Goal: Information Seeking & Learning: Learn about a topic

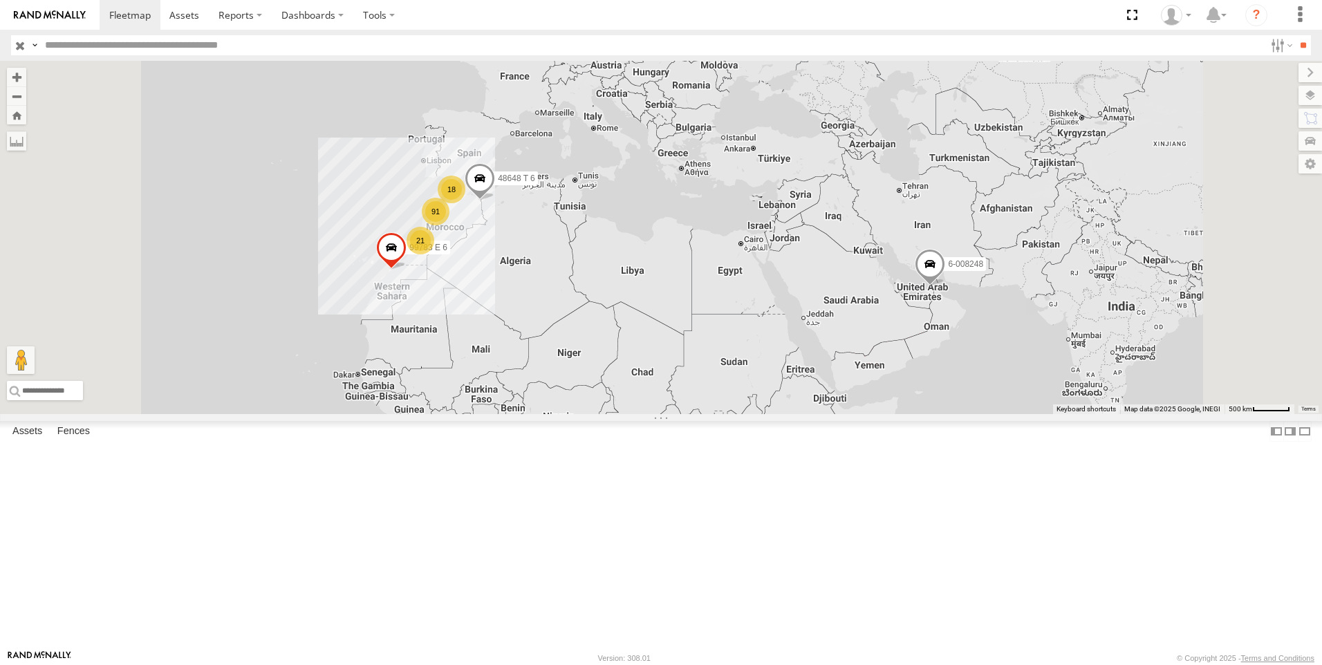
click at [0, 0] on span "[GEOGRAPHIC_DATA]" at bounding box center [0, 0] width 0 height 0
click at [351, 46] on input "text" at bounding box center [652, 45] width 1226 height 20
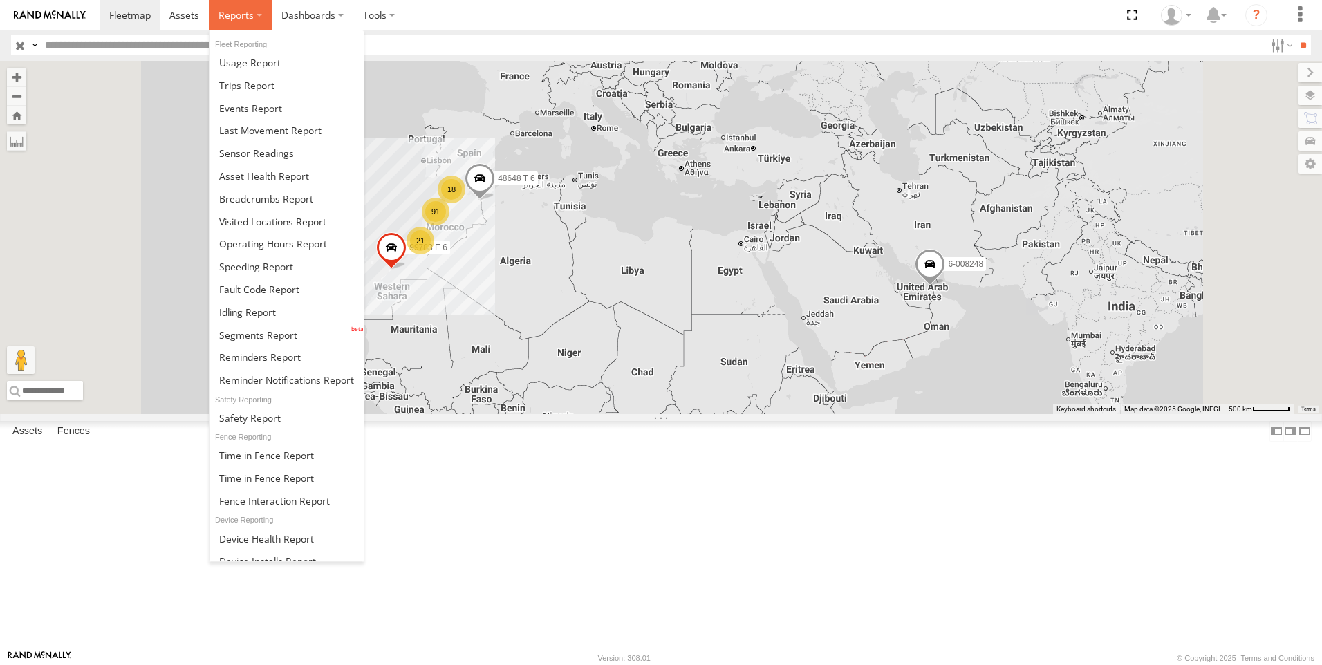
click at [249, 24] on label at bounding box center [240, 15] width 63 height 30
click at [268, 66] on span at bounding box center [250, 62] width 62 height 13
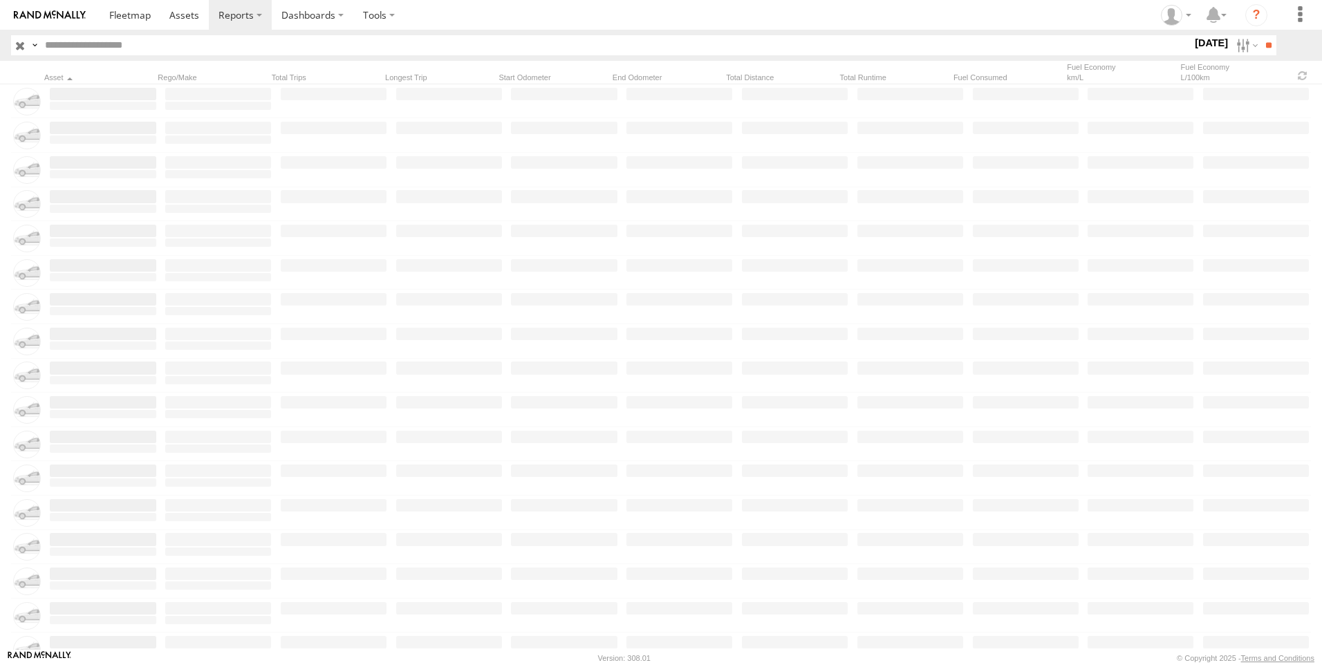
click at [0, 0] on span "[GEOGRAPHIC_DATA]" at bounding box center [0, 0] width 0 height 0
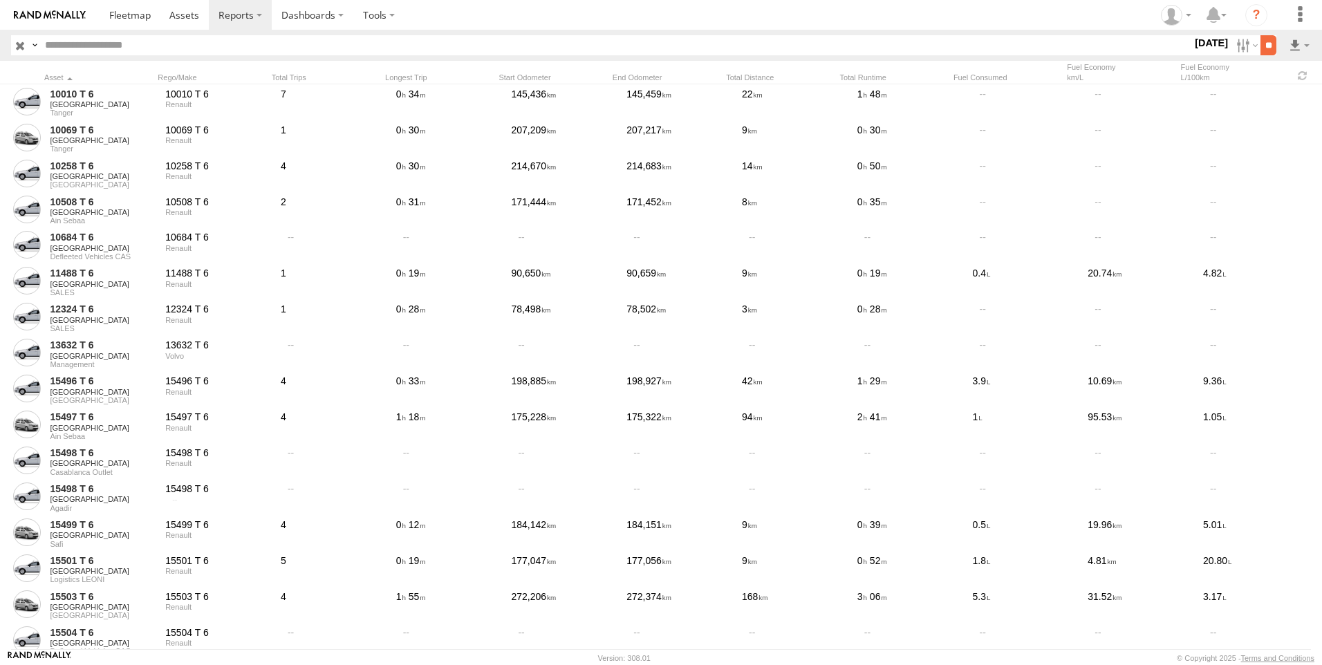
click at [1261, 44] on input "**" at bounding box center [1269, 45] width 16 height 20
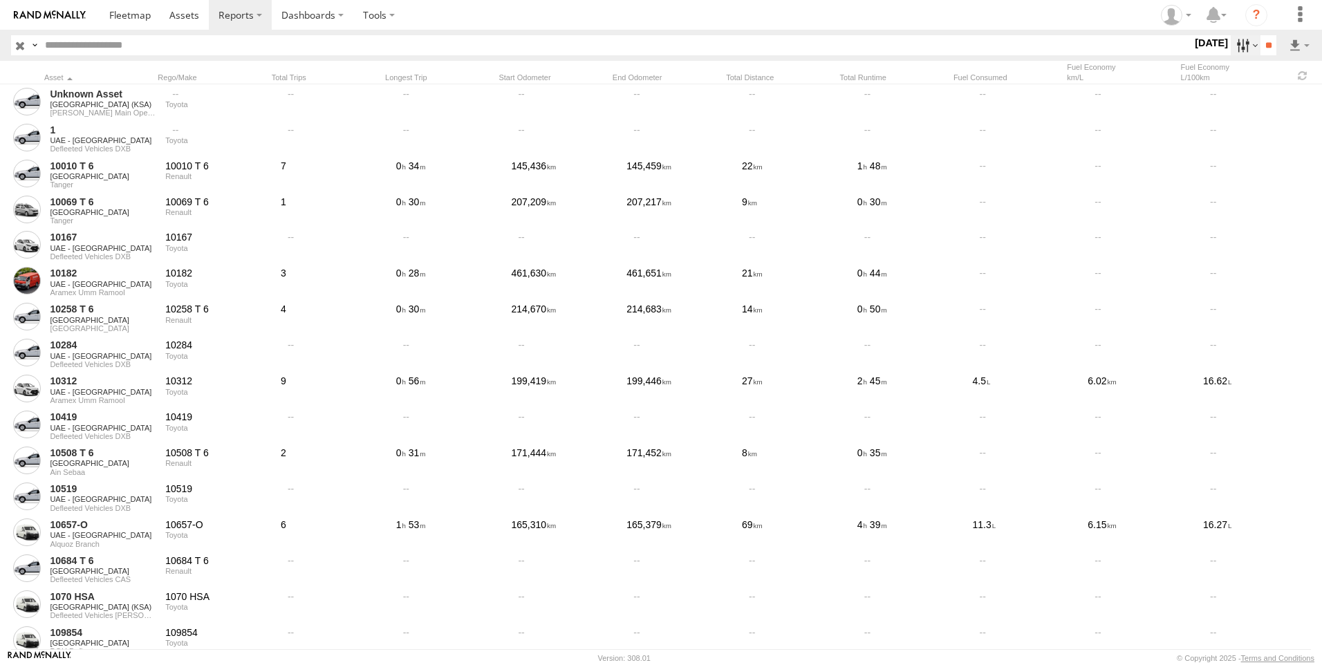
click at [1238, 46] on label at bounding box center [1246, 45] width 30 height 20
click at [0, 0] on span "Aramex International LLC" at bounding box center [0, 0] width 0 height 0
click at [0, 0] on span "All Assets" at bounding box center [0, 0] width 0 height 0
click at [0, 0] on span "BAH - [GEOGRAPHIC_DATA]" at bounding box center [0, 0] width 0 height 0
click at [0, 0] on span "All Assets" at bounding box center [0, 0] width 0 height 0
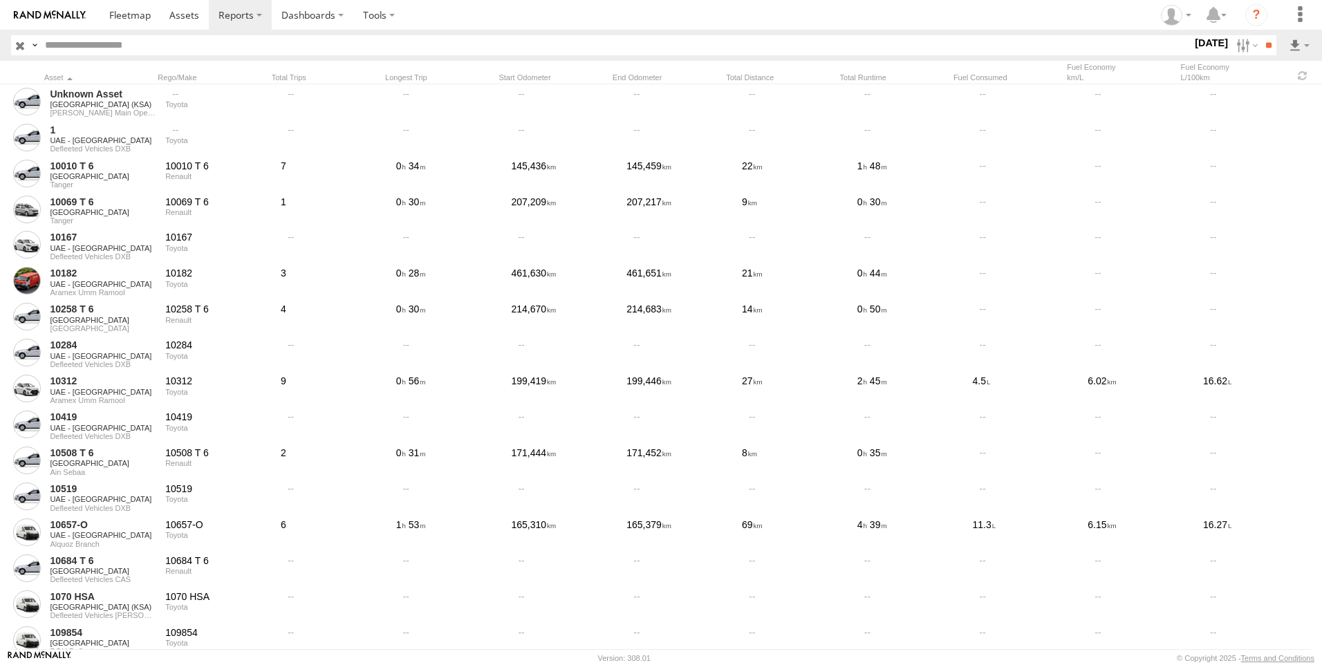
click at [0, 0] on span "Defleeted Vehicles BAH" at bounding box center [0, 0] width 0 height 0
click at [0, 0] on span "[GEOGRAPHIC_DATA]" at bounding box center [0, 0] width 0 height 0
click at [0, 0] on span "All Assets" at bounding box center [0, 0] width 0 height 0
click at [0, 0] on span "Defleeted Vehicles KWI" at bounding box center [0, 0] width 0 height 0
click at [0, 0] on span "All Assets" at bounding box center [0, 0] width 0 height 0
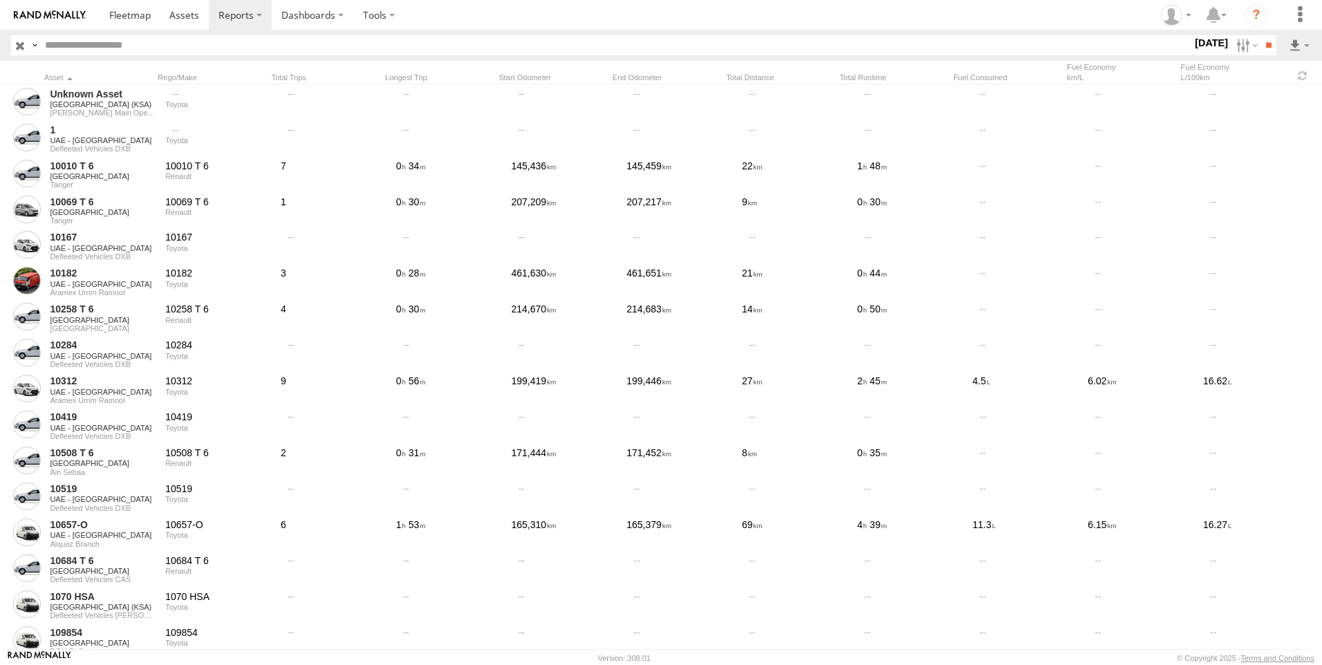
click at [0, 0] on span "[GEOGRAPHIC_DATA]" at bounding box center [0, 0] width 0 height 0
click at [0, 0] on span "Defleeted Vehicles BEY" at bounding box center [0, 0] width 0 height 0
click at [0, 0] on span "[GEOGRAPHIC_DATA]" at bounding box center [0, 0] width 0 height 0
click at [0, 0] on span "All Assets" at bounding box center [0, 0] width 0 height 0
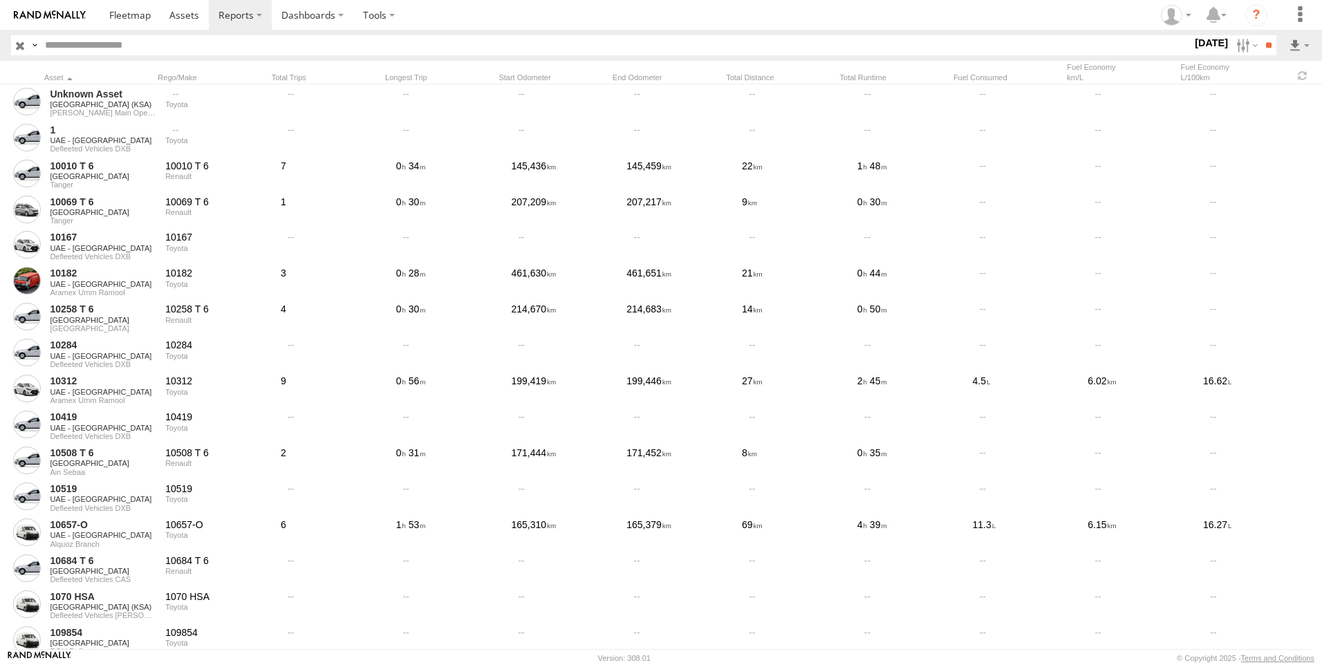
click at [0, 0] on span "Defleeted Vehicles CAS" at bounding box center [0, 0] width 0 height 0
click at [0, 0] on span "[GEOGRAPHIC_DATA]" at bounding box center [0, 0] width 0 height 0
click at [0, 0] on span "All Assets" at bounding box center [0, 0] width 0 height 0
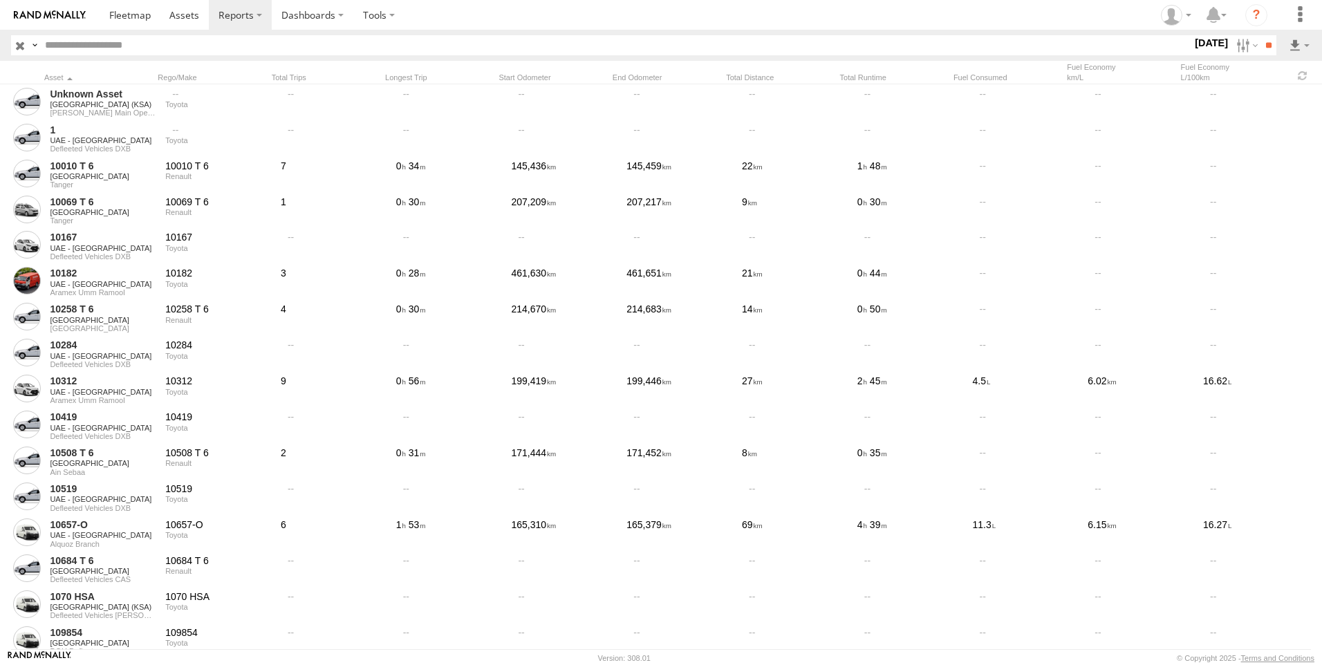
click at [0, 0] on span "DOH Defleet" at bounding box center [0, 0] width 0 height 0
click at [0, 0] on span "[GEOGRAPHIC_DATA] (KSA)" at bounding box center [0, 0] width 0 height 0
click at [0, 0] on span "All Assets" at bounding box center [0, 0] width 0 height 0
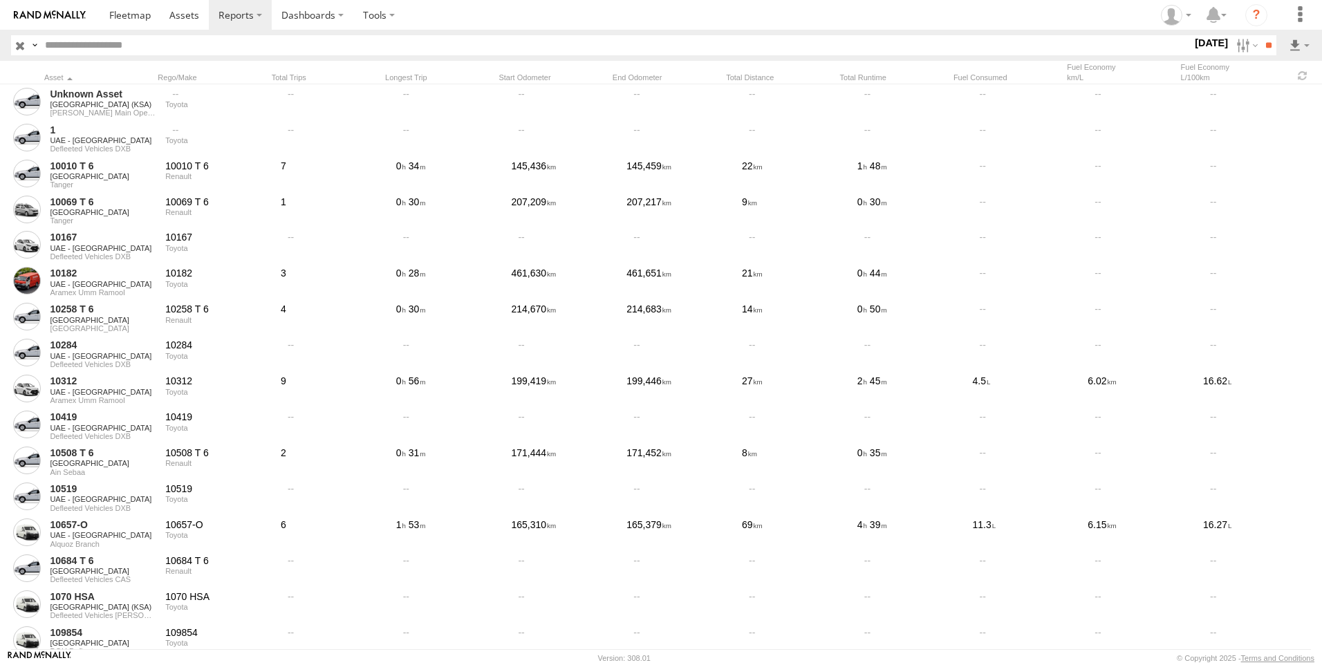
click at [0, 0] on span "Defleeted Vehicles DHA" at bounding box center [0, 0] width 0 height 0
click at [0, 0] on span "Defleeted Vehicles [PERSON_NAME]" at bounding box center [0, 0] width 0 height 0
click at [0, 0] on span "Defleeted Vehicles RUH" at bounding box center [0, 0] width 0 height 0
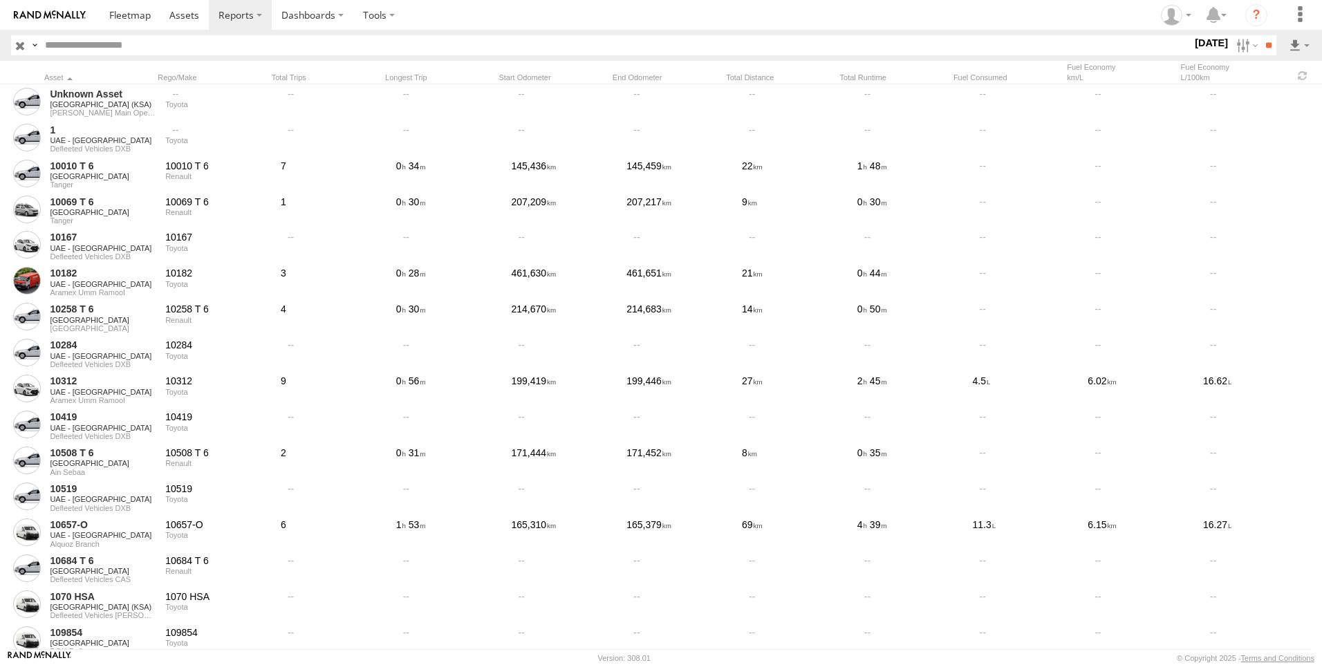
scroll to position [1522, 0]
click at [0, 0] on span "[GEOGRAPHIC_DATA]" at bounding box center [0, 0] width 0 height 0
click at [0, 0] on span "TUN" at bounding box center [0, 0] width 0 height 0
click at [0, 0] on span "All Assets" at bounding box center [0, 0] width 0 height 0
click at [0, 0] on span "Defleeted Vehicles TUN" at bounding box center [0, 0] width 0 height 0
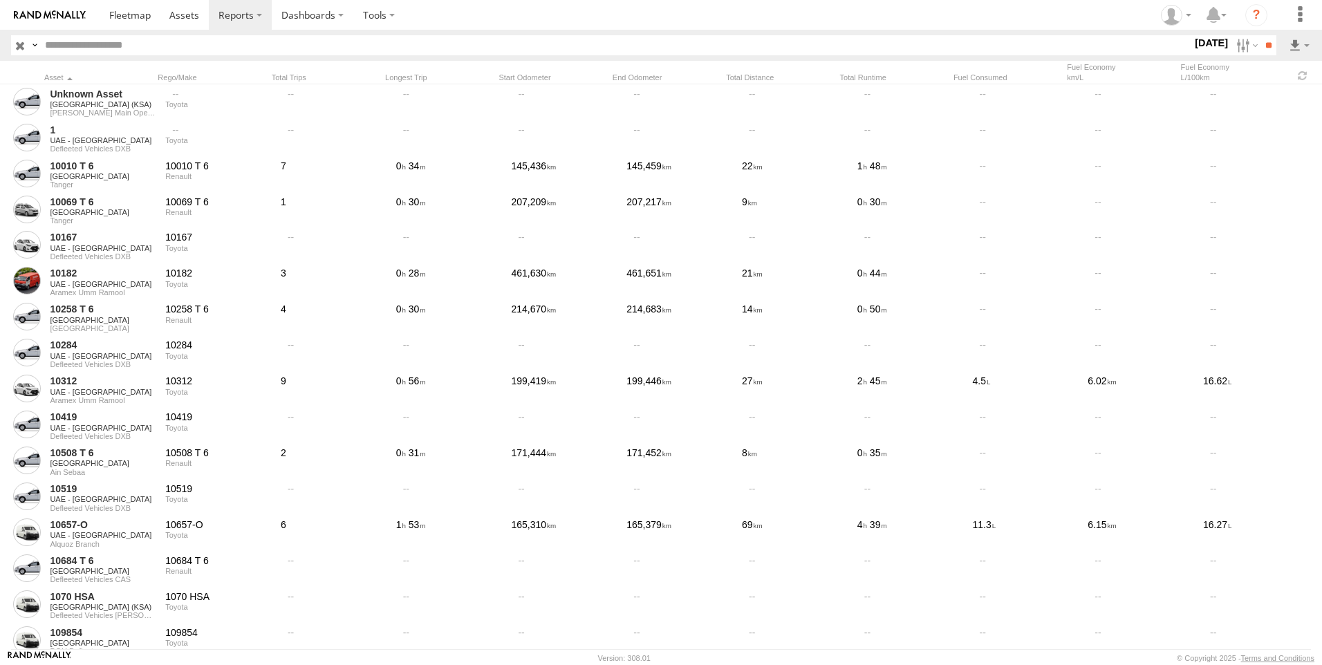
scroll to position [1729, 0]
click at [0, 0] on span "[GEOGRAPHIC_DATA]" at bounding box center [0, 0] width 0 height 0
click at [0, 0] on span "All Assets" at bounding box center [0, 0] width 0 height 0
click at [0, 0] on span "UAE - [GEOGRAPHIC_DATA]" at bounding box center [0, 0] width 0 height 0
click at [0, 0] on div "All Assets" at bounding box center [0, 0] width 0 height 0
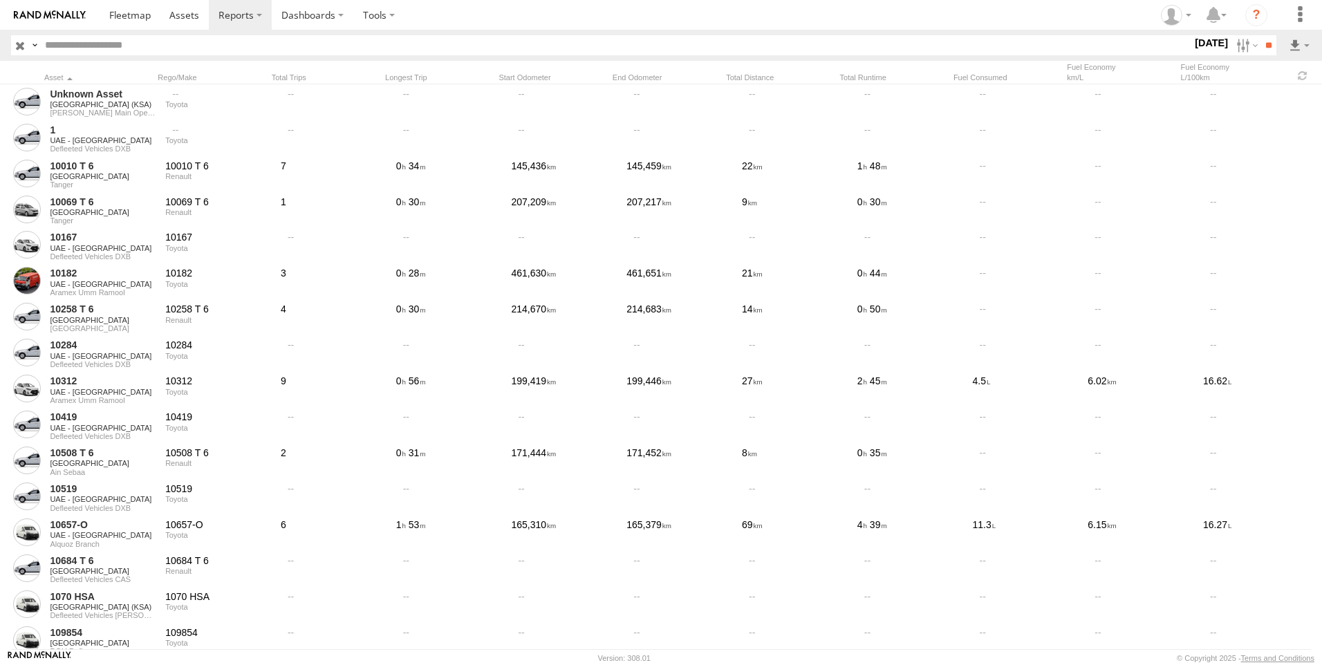
click at [0, 0] on span "All Assets" at bounding box center [0, 0] width 0 height 0
click at [0, 0] on span "Defleeted Vehicles AUH" at bounding box center [0, 0] width 0 height 0
click at [0, 0] on span "Defleeted Vehicles DXB" at bounding box center [0, 0] width 0 height 0
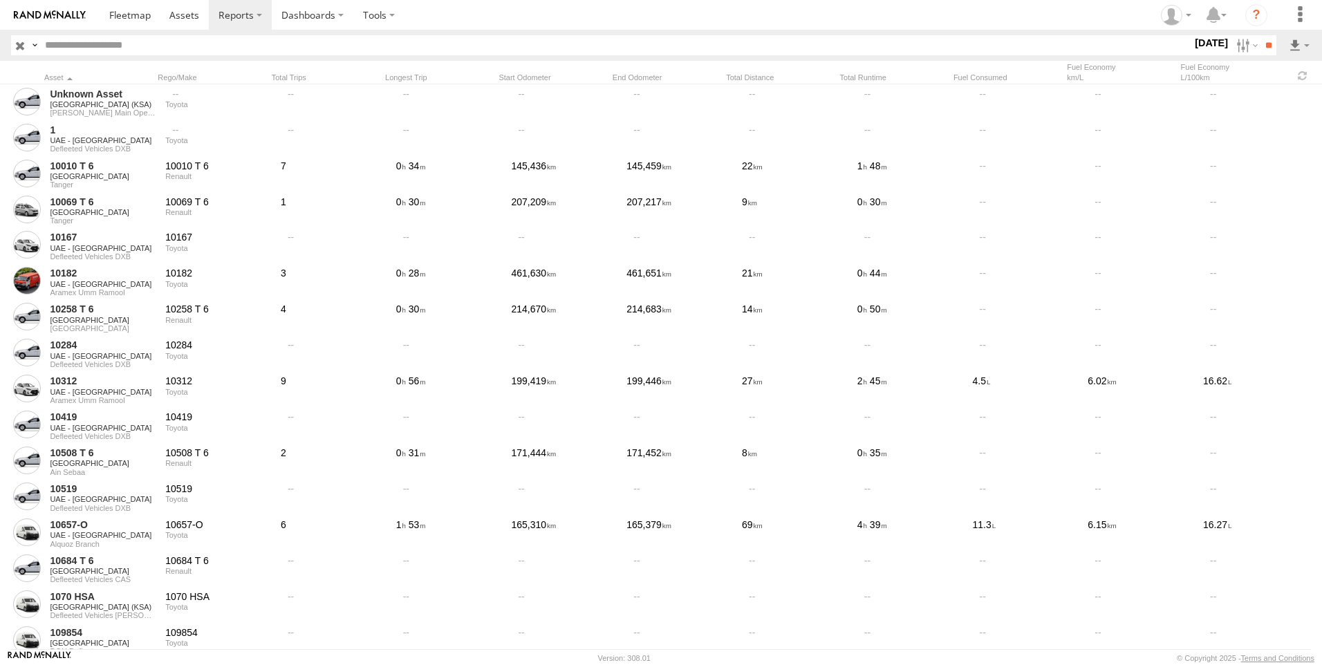
scroll to position [1967, 0]
click at [1261, 40] on input "**" at bounding box center [1269, 45] width 16 height 20
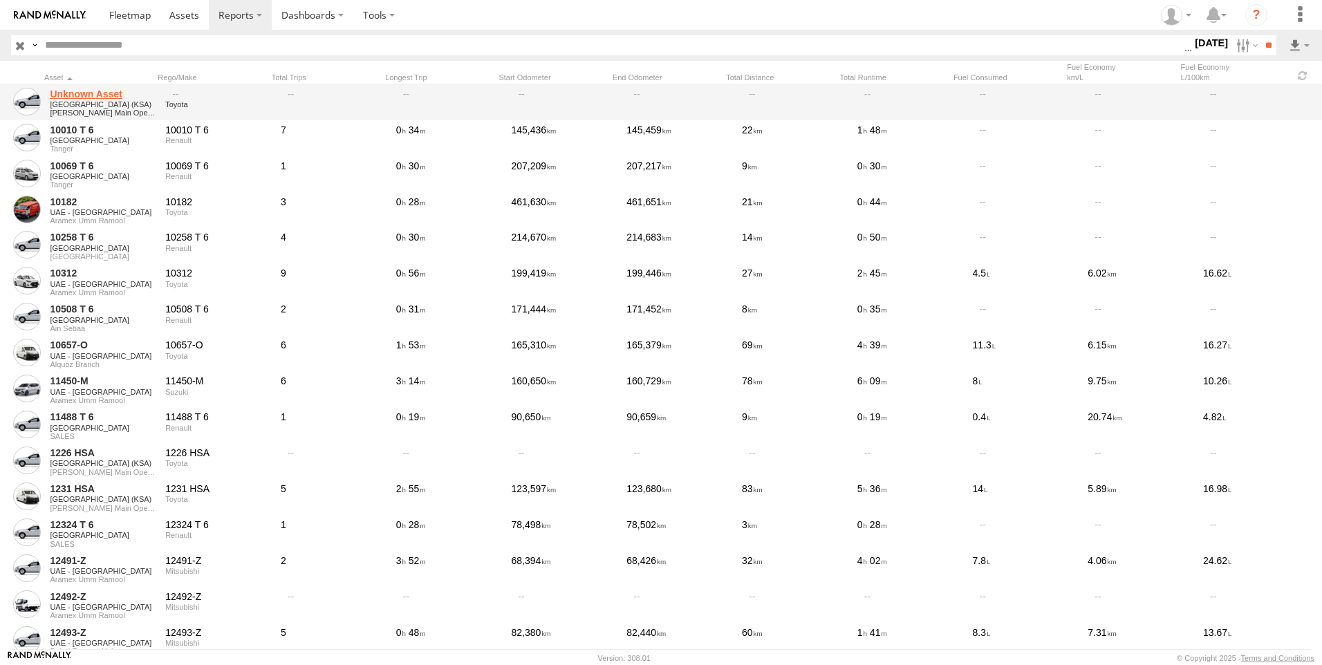
click at [87, 96] on link "Unknown Asset" at bounding box center [103, 94] width 106 height 12
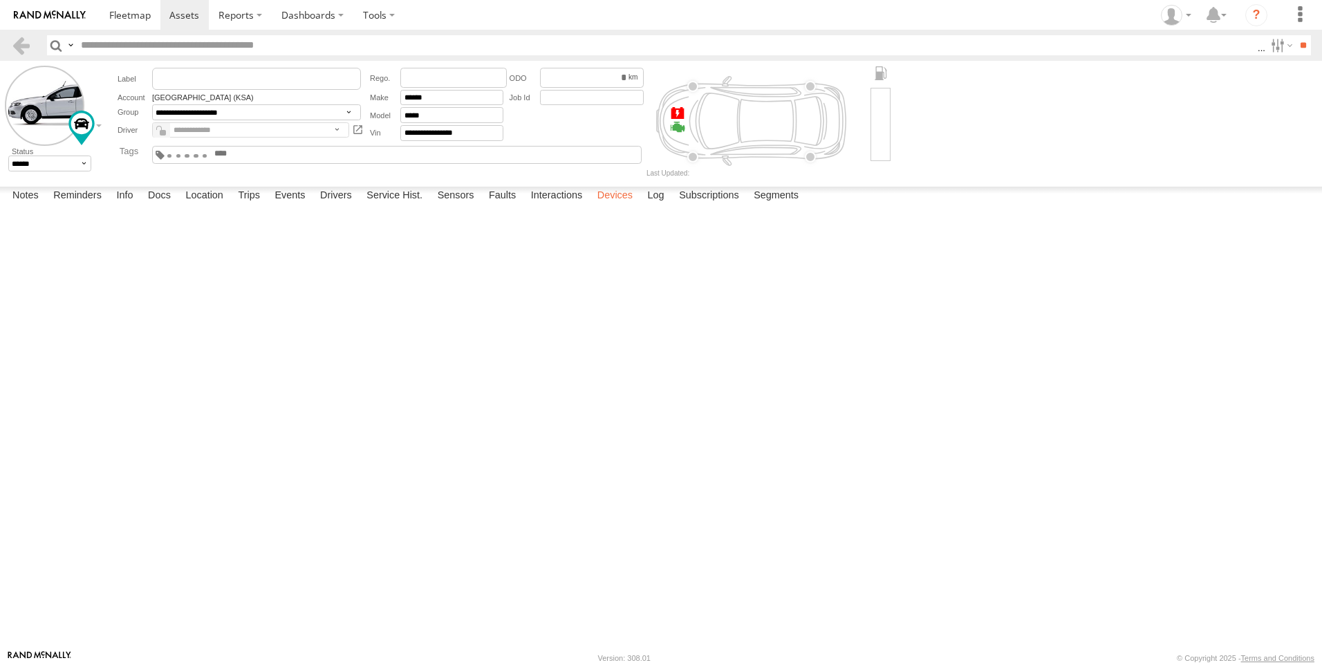
click at [620, 206] on label "Devices" at bounding box center [615, 196] width 49 height 19
click at [0, 0] on div at bounding box center [0, 0] width 0 height 0
click at [23, 206] on label "Notes" at bounding box center [26, 196] width 40 height 19
click at [640, 206] on label "Devices" at bounding box center [615, 196] width 49 height 19
click at [0, 0] on div at bounding box center [0, 0] width 0 height 0
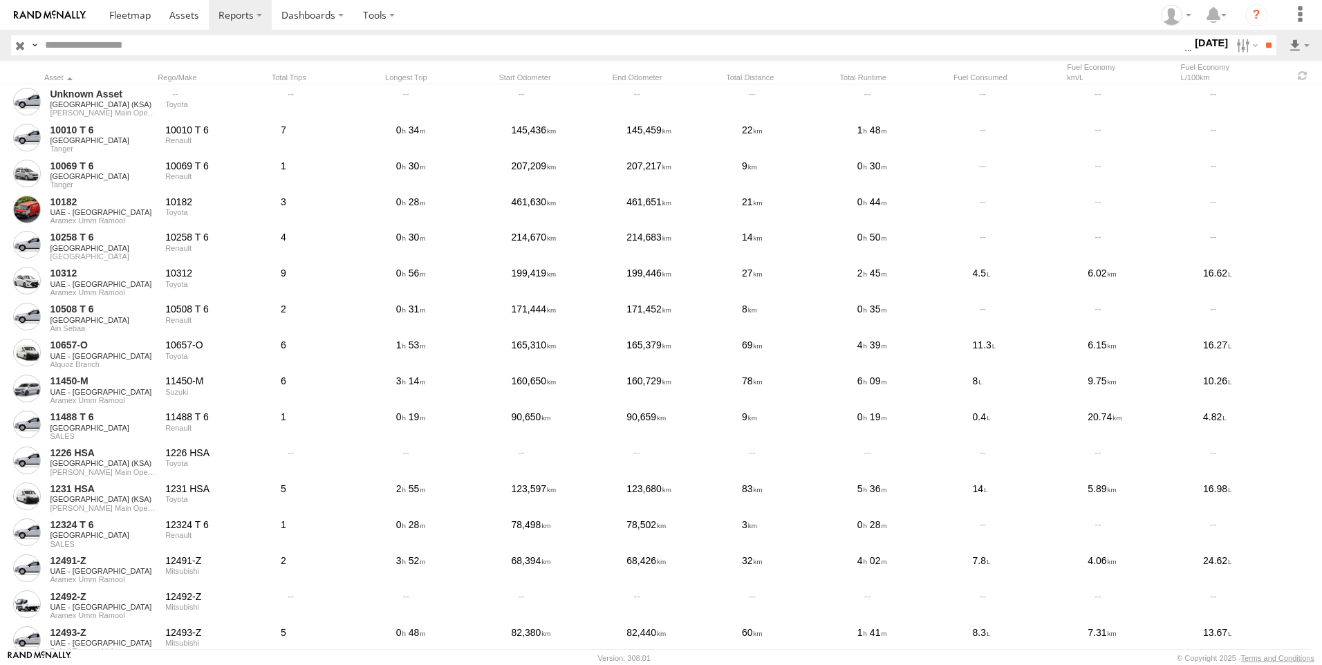
click at [1201, 42] on label "22 Sep 25" at bounding box center [1211, 42] width 39 height 15
click at [25, 46] on input "button" at bounding box center [20, 45] width 18 height 20
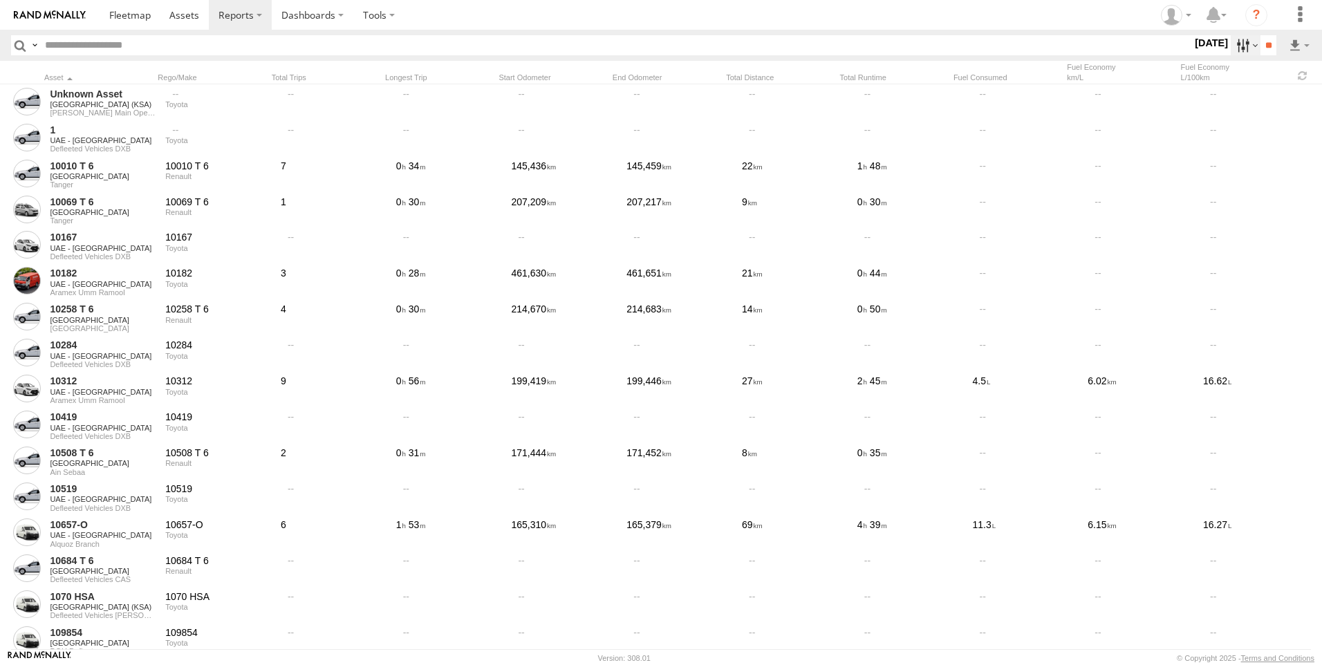
click at [1231, 42] on label at bounding box center [1246, 45] width 30 height 20
click at [0, 0] on label at bounding box center [0, 0] width 0 height 0
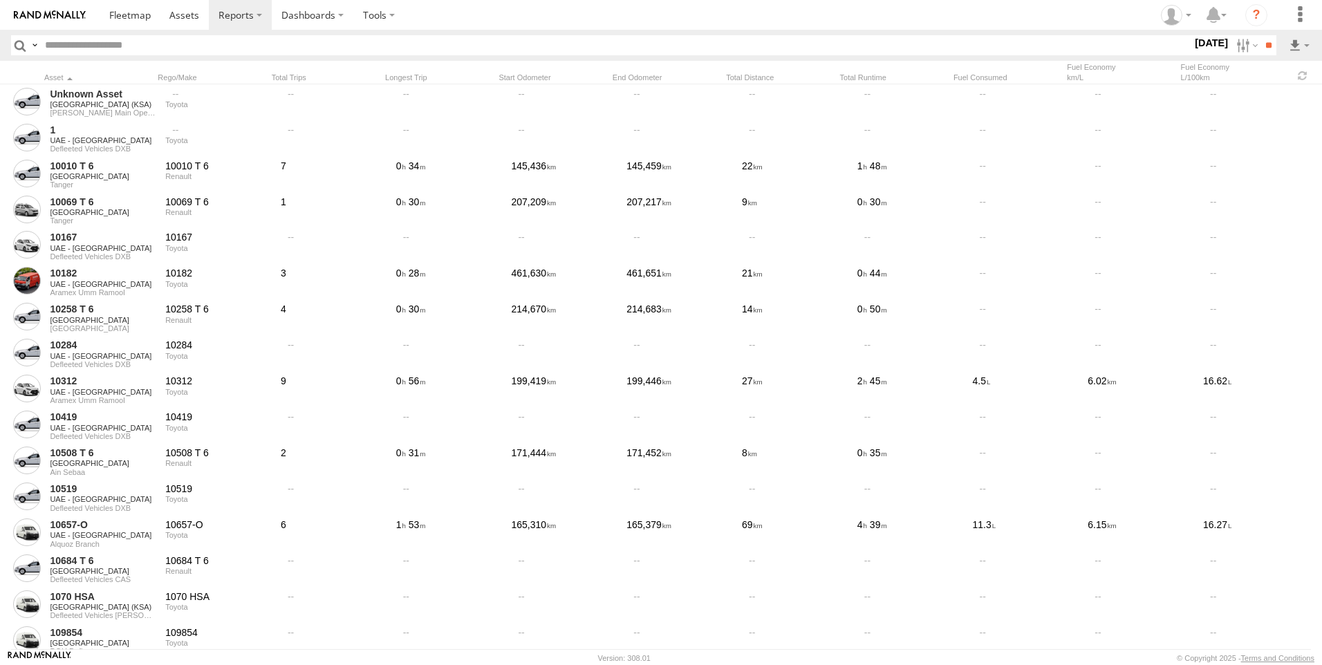
click at [0, 0] on label at bounding box center [0, 0] width 0 height 0
click at [1262, 50] on input "**" at bounding box center [1269, 45] width 16 height 20
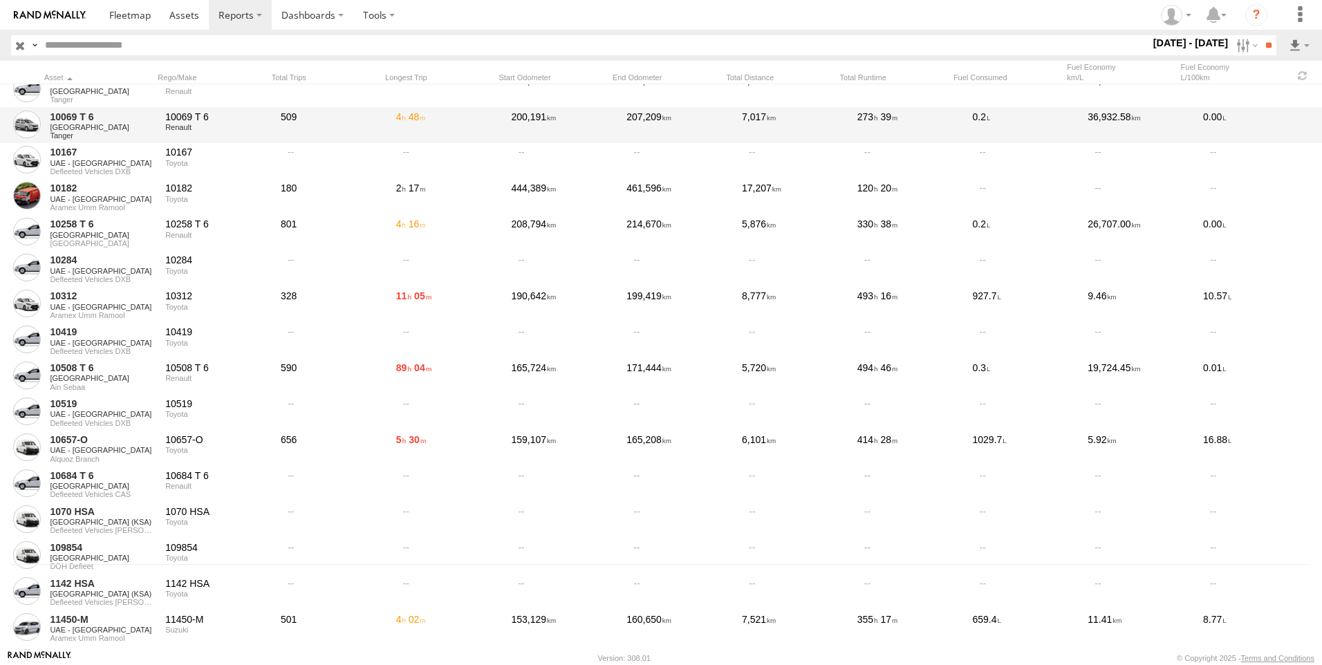
scroll to position [138, 0]
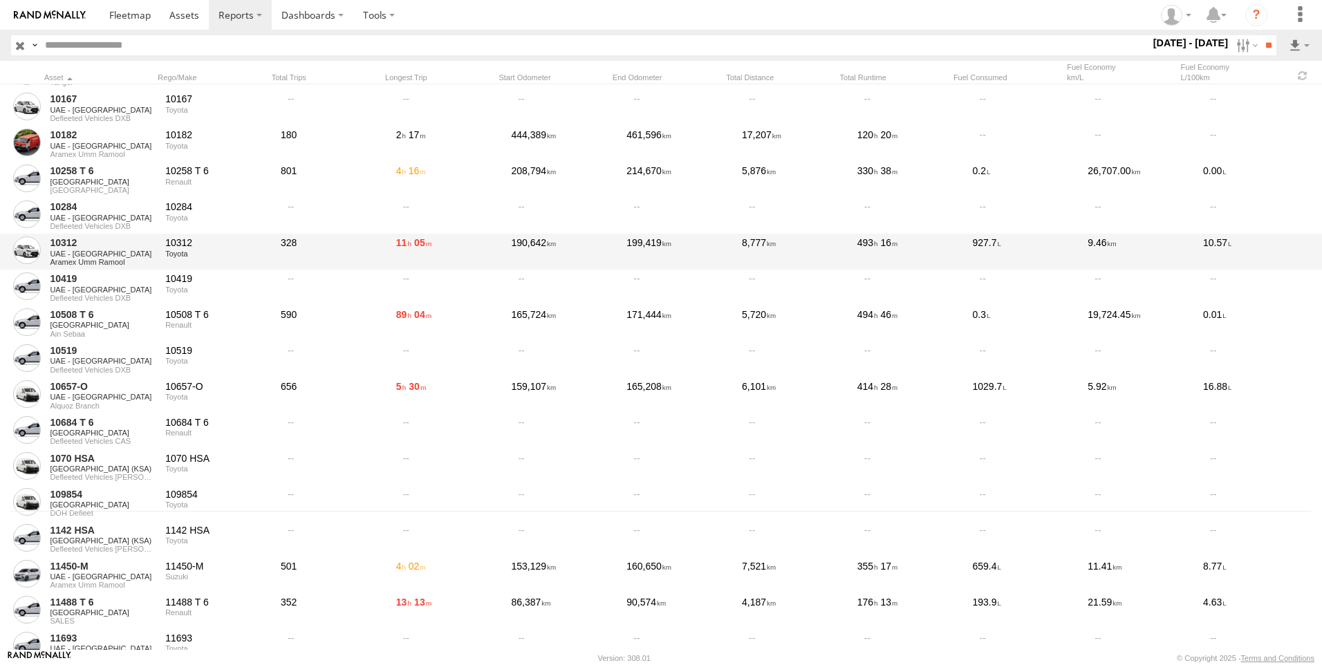
click at [403, 245] on span "11" at bounding box center [404, 242] width 16 height 11
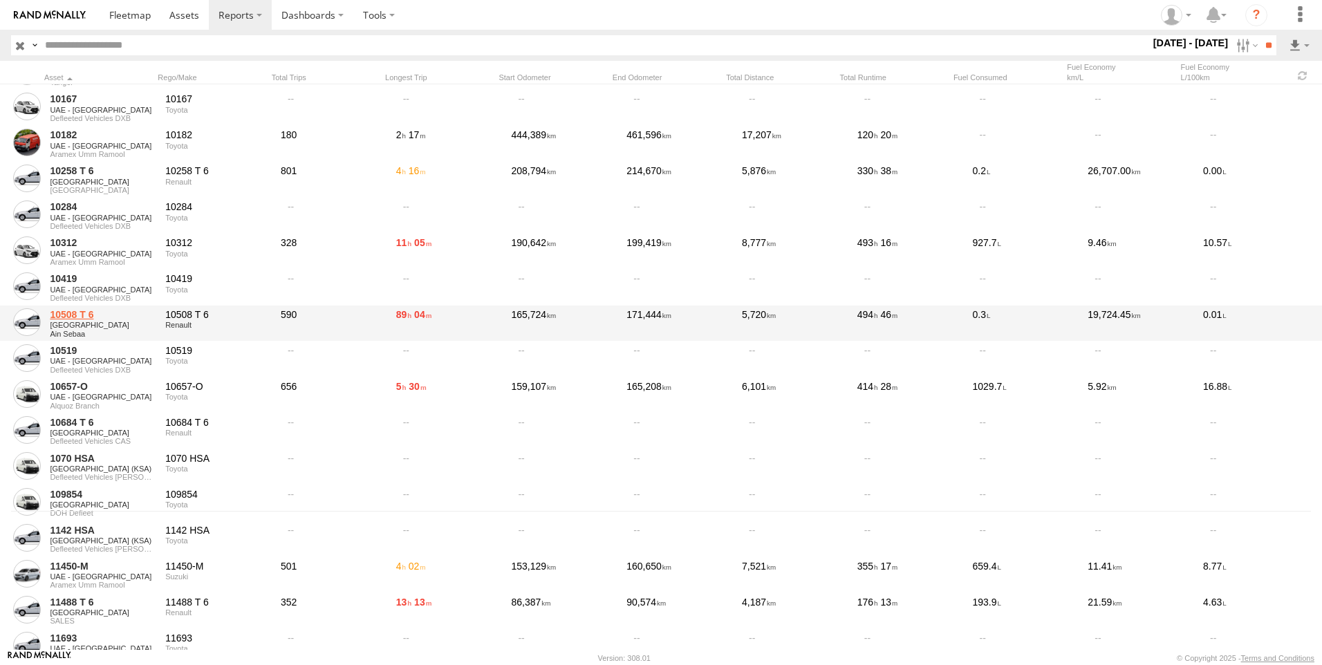
click at [70, 311] on link "10508 T 6" at bounding box center [103, 314] width 106 height 12
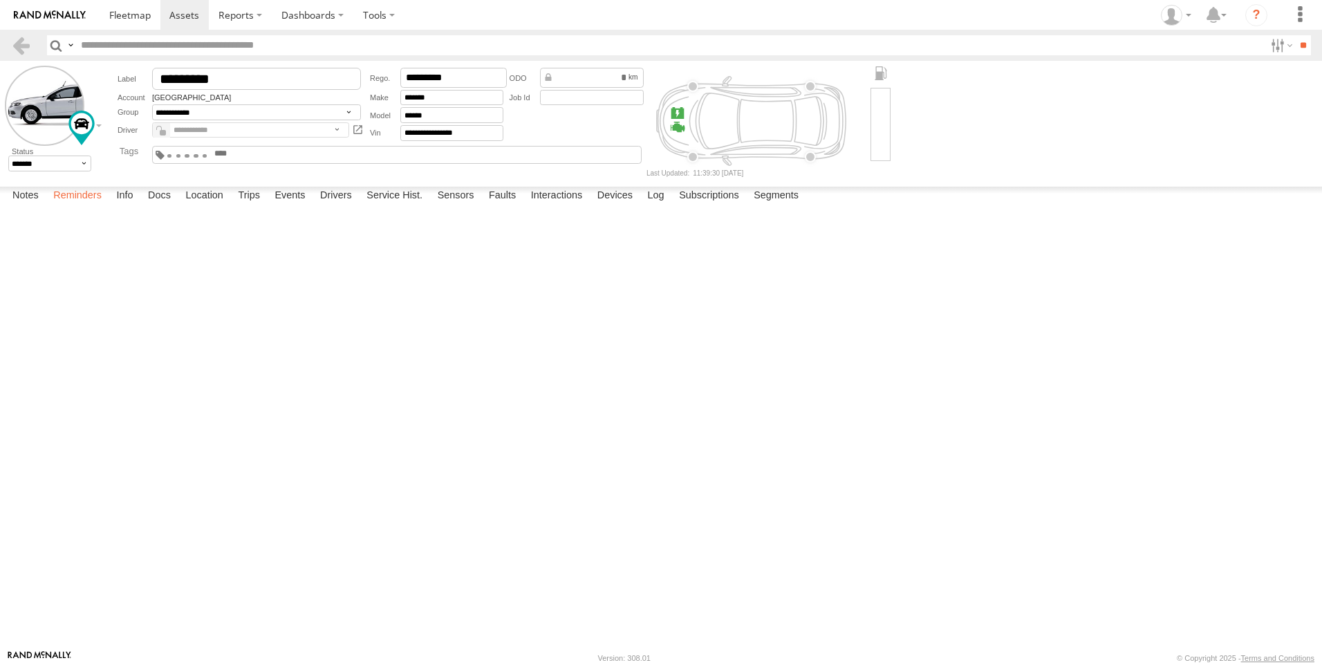
click at [75, 206] on label "Reminders" at bounding box center [77, 196] width 62 height 19
click at [125, 206] on label "Info" at bounding box center [124, 196] width 30 height 19
click at [154, 206] on label "Docs" at bounding box center [159, 196] width 37 height 19
click at [201, 206] on label "Location" at bounding box center [204, 196] width 52 height 19
click at [620, 206] on label "Devices" at bounding box center [615, 196] width 49 height 19
